Goal: Find specific fact: Find specific fact

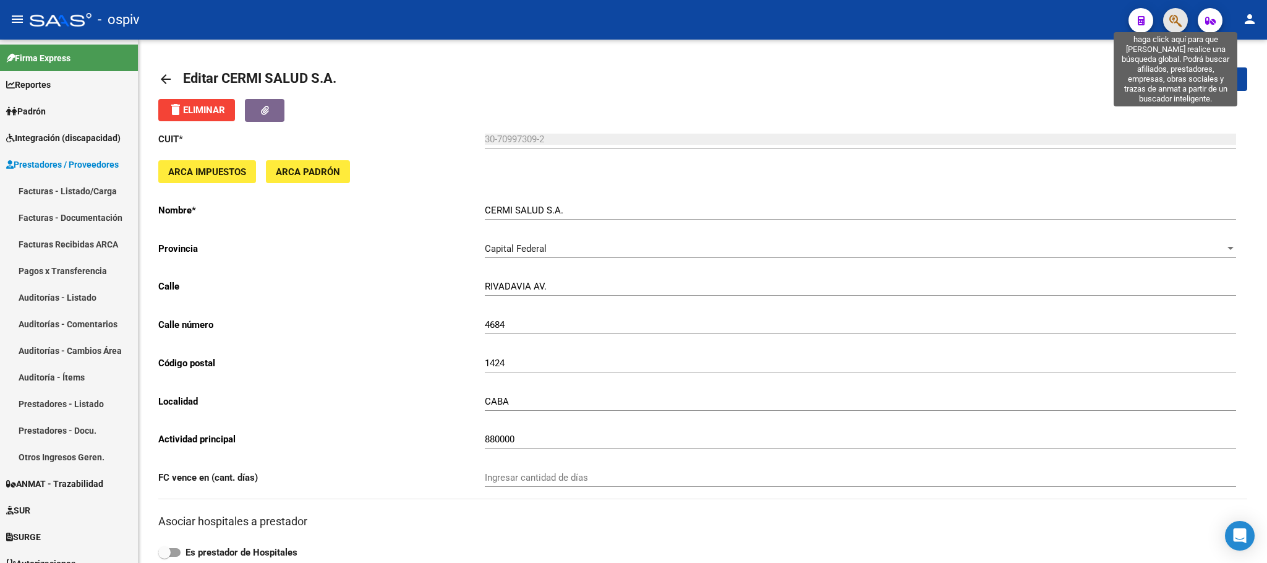
click at [1176, 22] on icon "button" at bounding box center [1175, 21] width 12 height 14
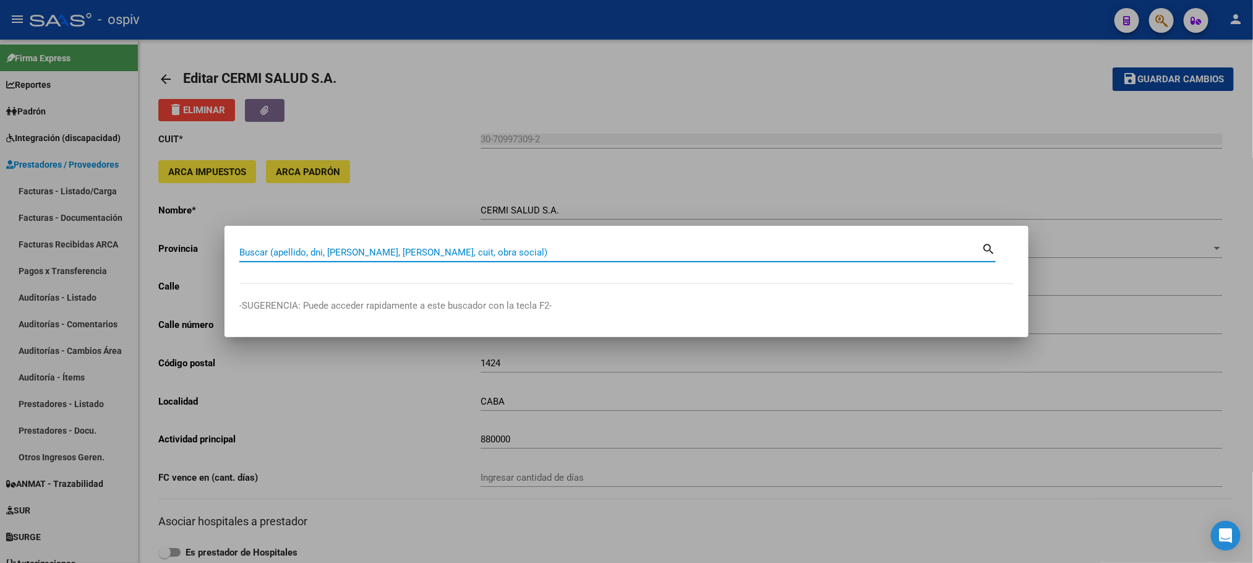
click at [358, 252] on input "Buscar (apellido, dni, cuil, nro traspaso, cuit, obra social)" at bounding box center [610, 252] width 742 height 11
paste input "27550231390"
type input "27550231390"
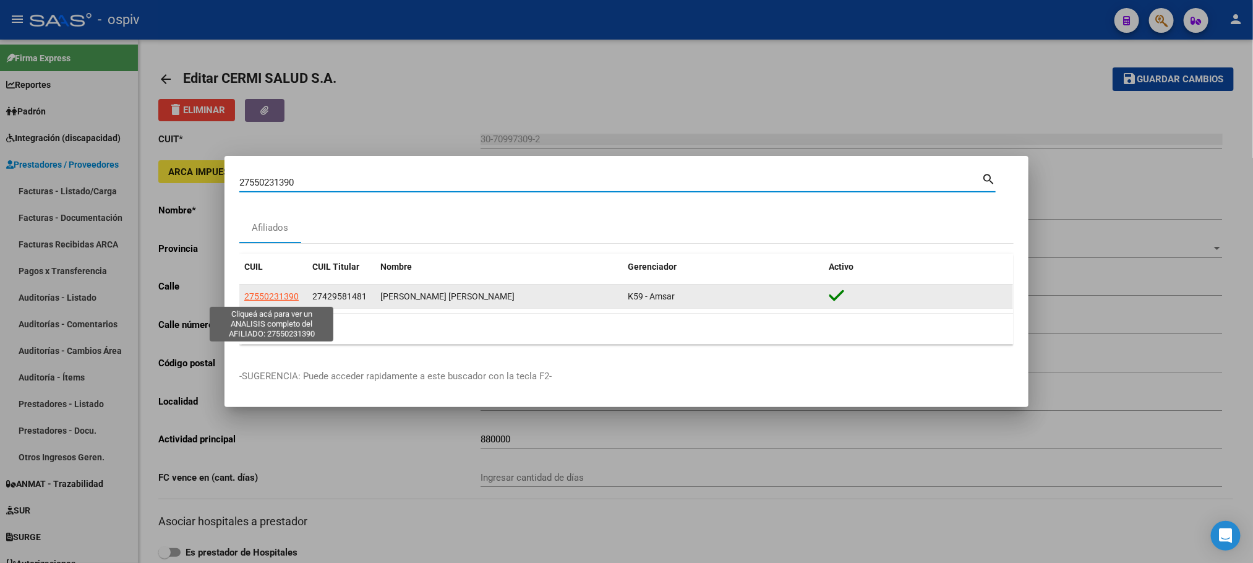
click at [279, 299] on span "27550231390" at bounding box center [271, 296] width 54 height 10
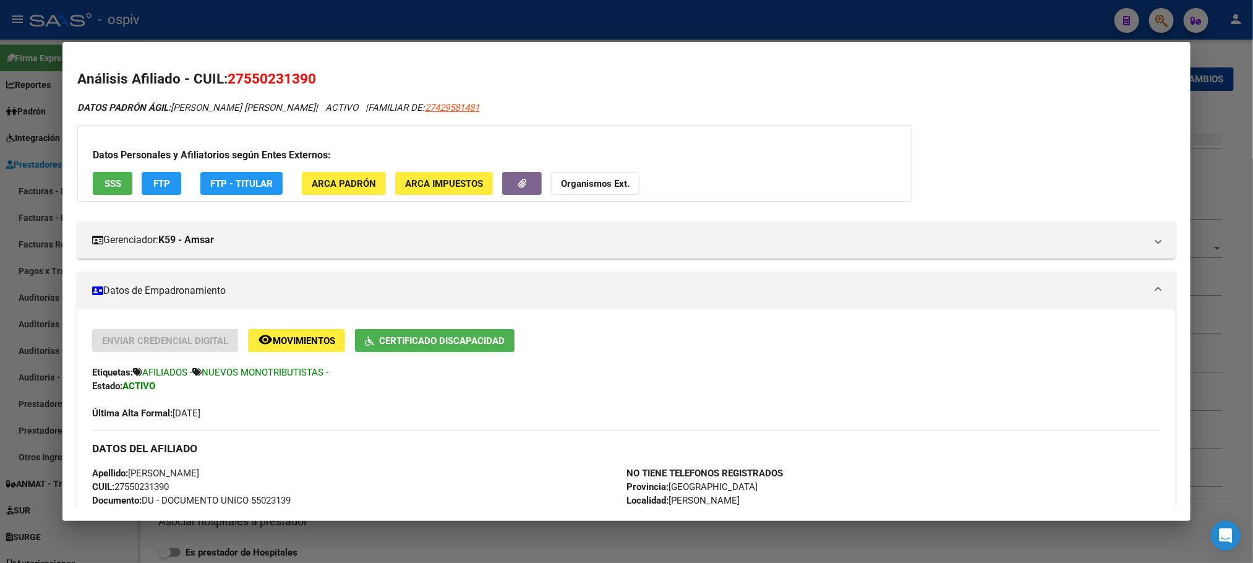
drag, startPoint x: 321, startPoint y: 82, endPoint x: 221, endPoint y: 82, distance: 99.6
click at [221, 82] on h2 "Análisis Afiliado - CUIL: 27550231390" at bounding box center [626, 79] width 1098 height 21
copy span "27550231390"
click at [312, 106] on span "DATOS PADRÓN ÁGIL: VILUMBRALES FRANCESCA AYLEN" at bounding box center [196, 107] width 238 height 11
drag, startPoint x: 312, startPoint y: 106, endPoint x: 178, endPoint y: 106, distance: 134.2
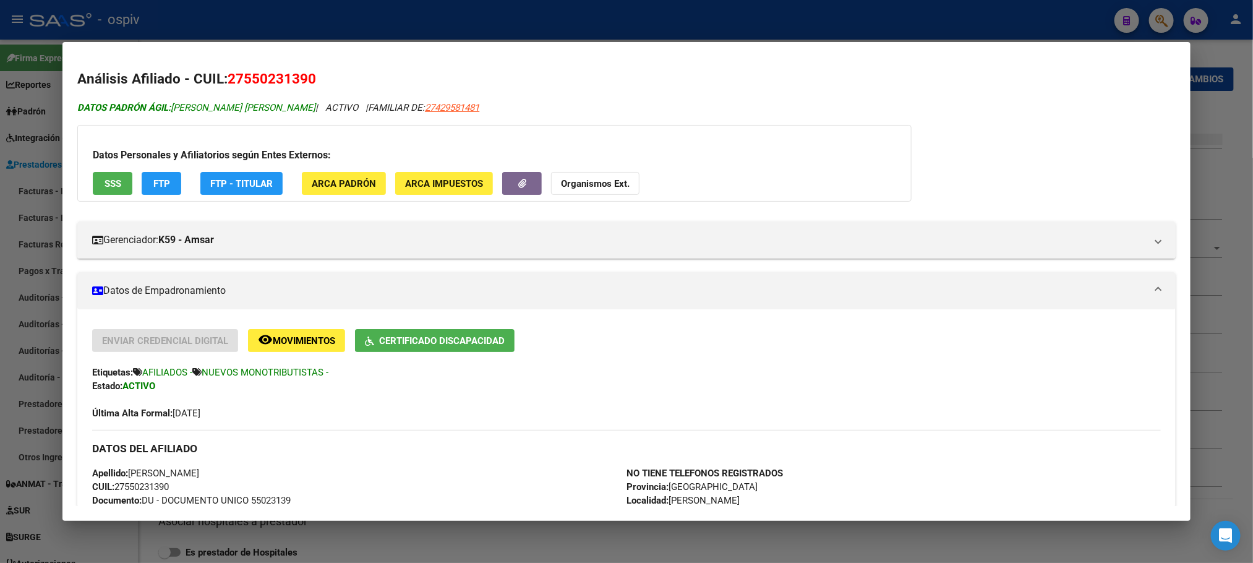
click at [178, 106] on span "DATOS PADRÓN ÁGIL: VILUMBRALES FRANCESCA AYLEN" at bounding box center [196, 107] width 238 height 11
copy span "VILUMBRALES FRANCESCA AYLEN"
click at [449, 10] on div at bounding box center [626, 281] width 1253 height 563
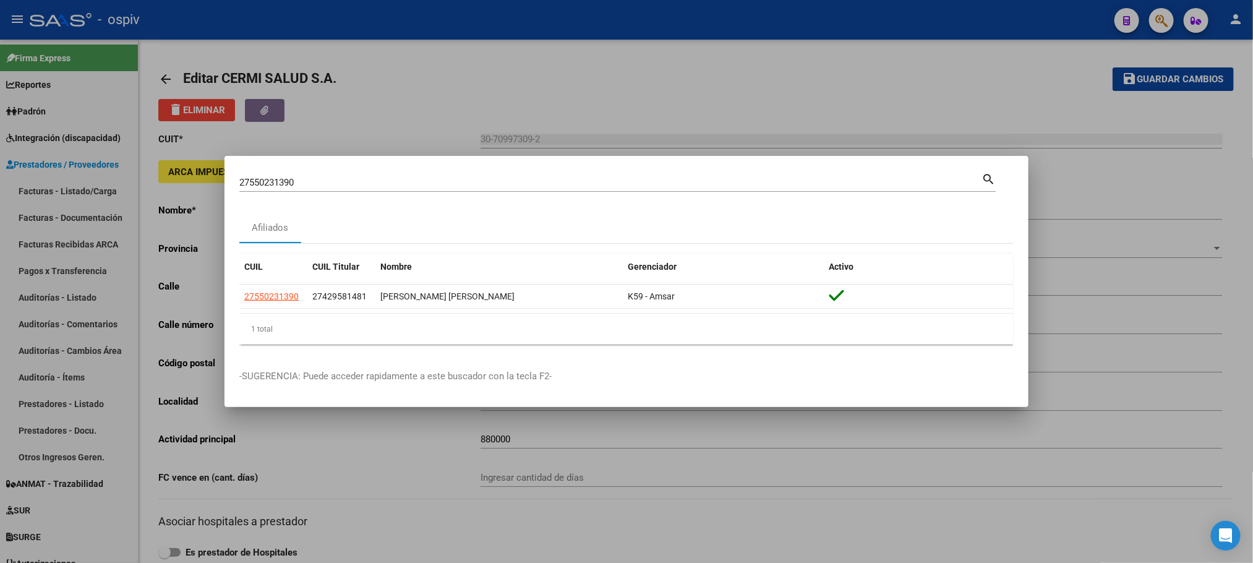
click at [464, 10] on div at bounding box center [626, 281] width 1253 height 563
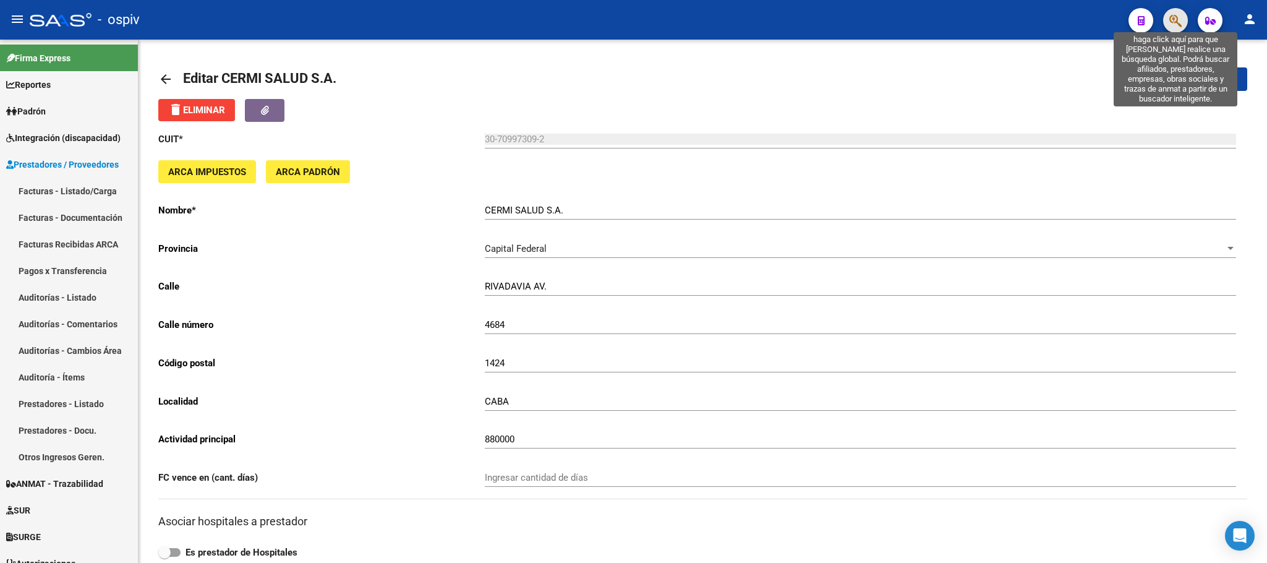
click at [1178, 25] on icon "button" at bounding box center [1175, 21] width 12 height 14
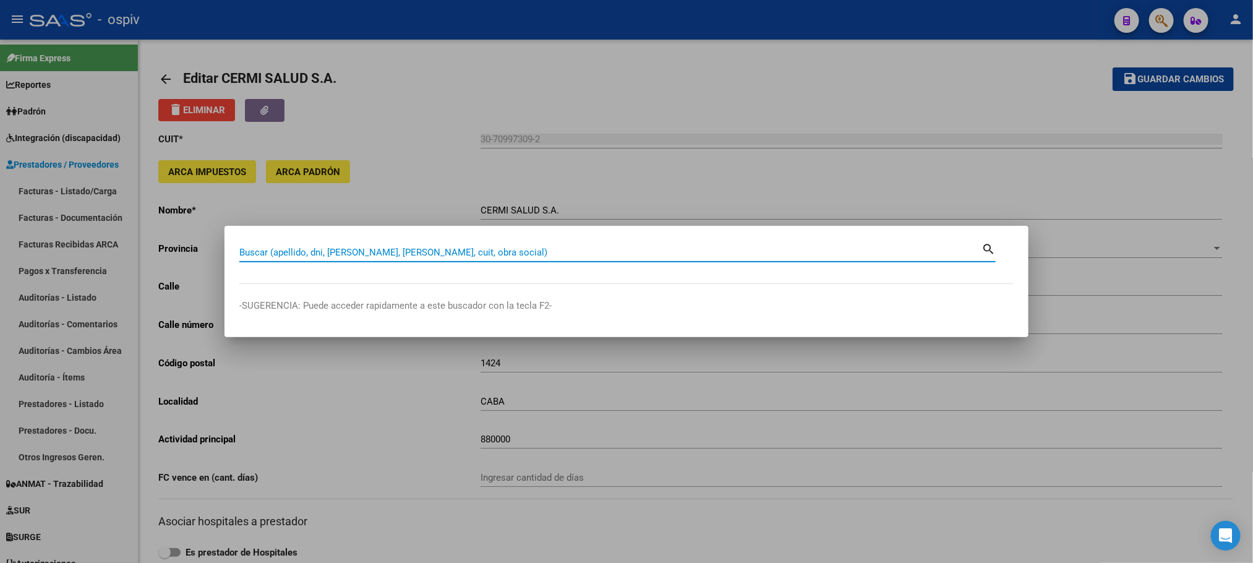
click at [538, 252] on input "Buscar (apellido, dni, cuil, nro traspaso, cuit, obra social)" at bounding box center [610, 252] width 742 height 11
type input "27590027133"
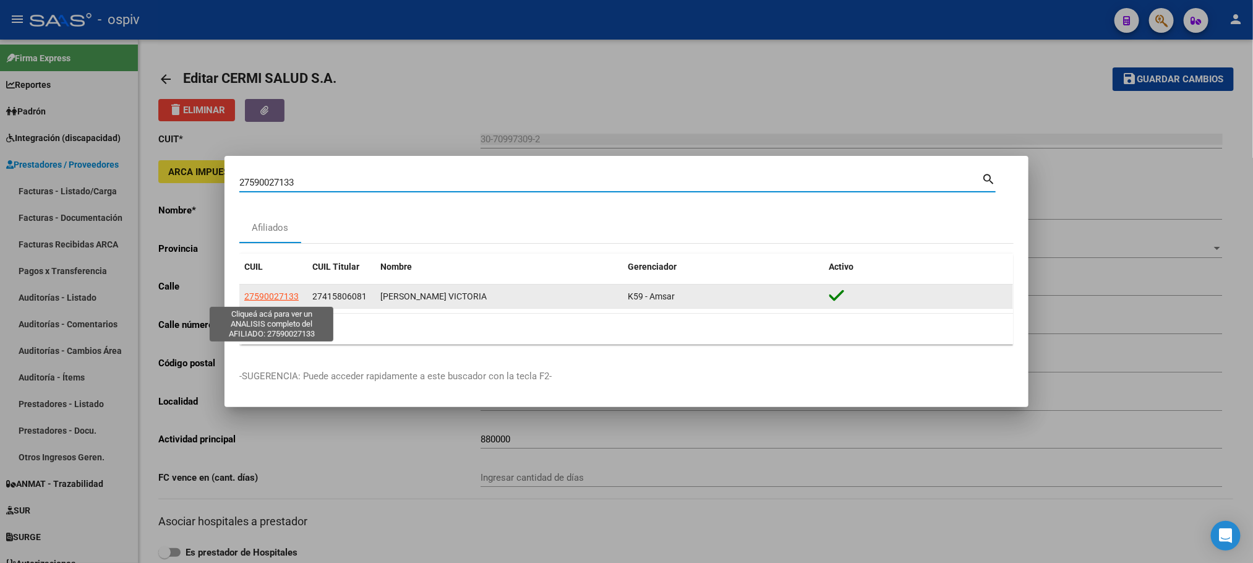
click at [282, 295] on span "27590027133" at bounding box center [271, 296] width 54 height 10
type textarea "27590027133"
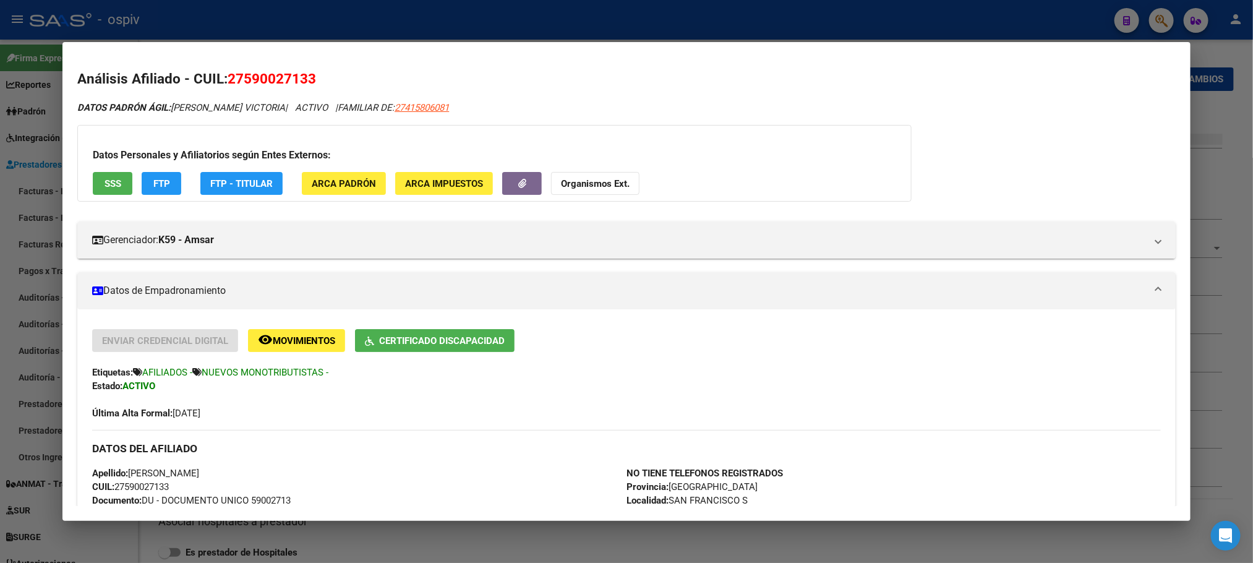
drag, startPoint x: 309, startPoint y: 76, endPoint x: 223, endPoint y: 80, distance: 85.5
click at [228, 80] on span "27590027133" at bounding box center [272, 79] width 88 height 16
copy span "27590027133"
click at [387, 75] on h2 "Análisis Afiliado - CUIL: 27590027133" at bounding box center [626, 79] width 1098 height 21
drag, startPoint x: 273, startPoint y: 108, endPoint x: 168, endPoint y: 114, distance: 105.9
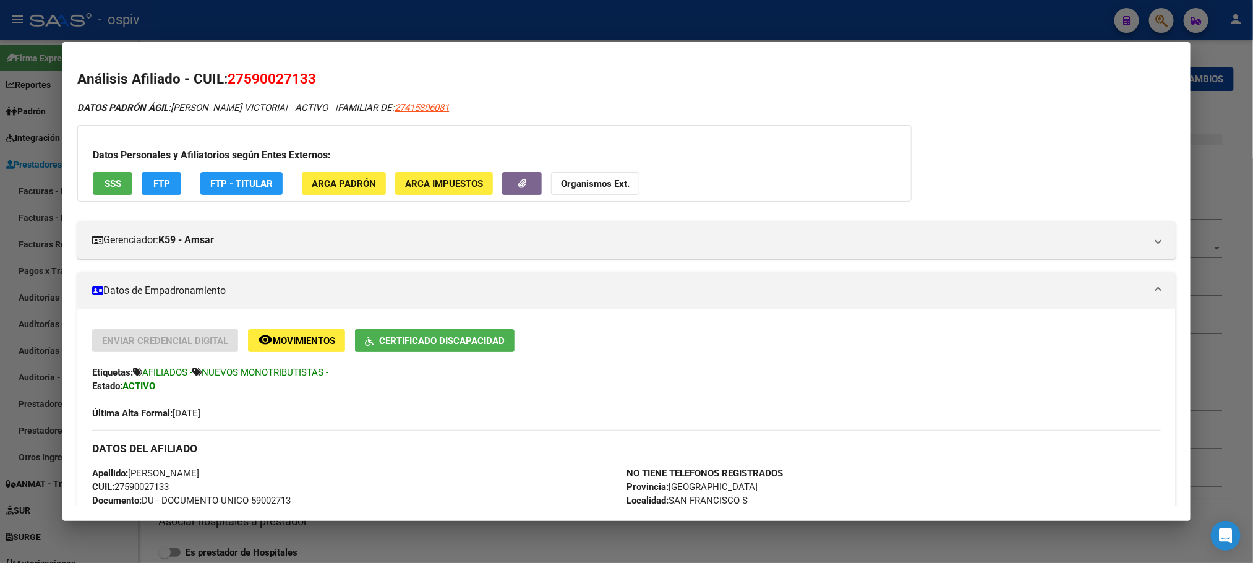
copy span "SOSA DELFINA VICTORIA"
